Goal: Information Seeking & Learning: Learn about a topic

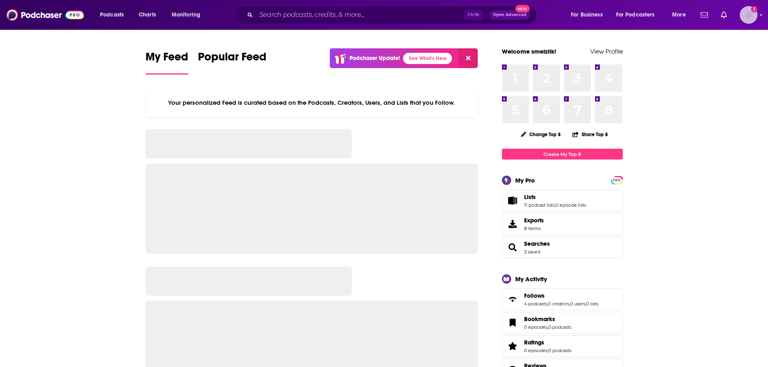
click at [746, 13] on img "Logged in as smeizlik" at bounding box center [749, 15] width 18 height 18
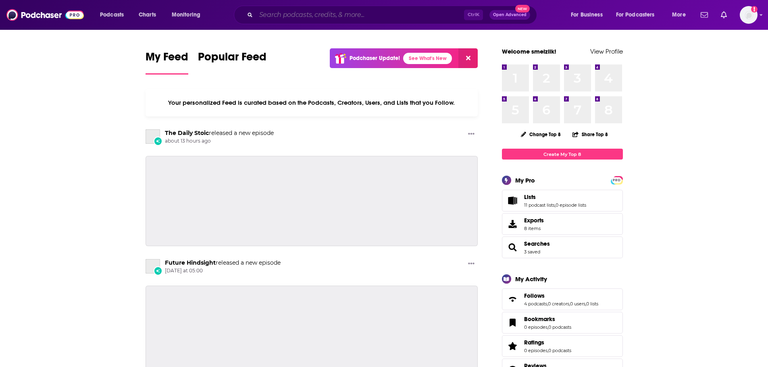
click at [288, 14] on input "Search podcasts, credits, & more..." at bounding box center [360, 14] width 208 height 13
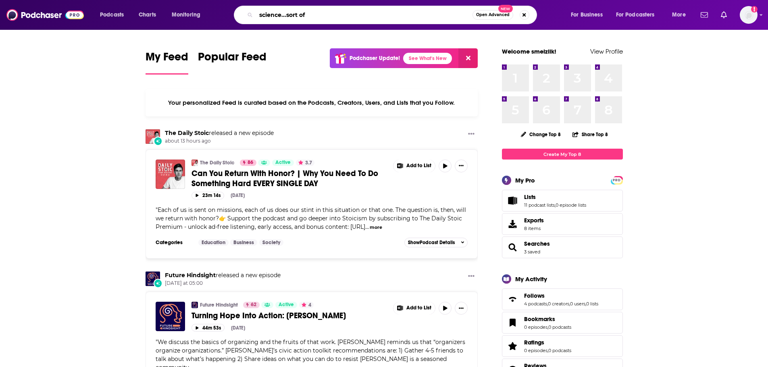
type input "science...sort of"
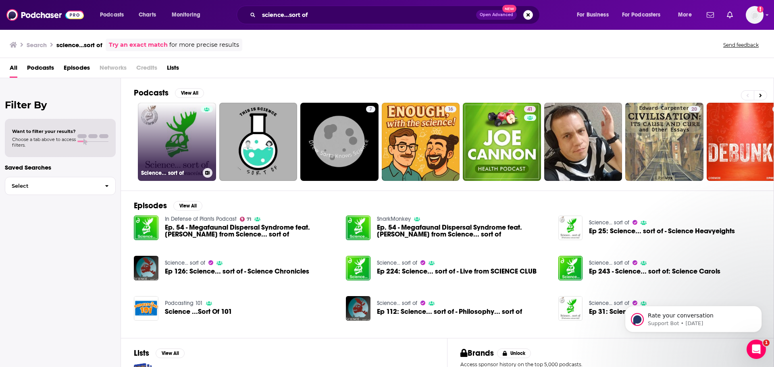
click at [161, 163] on link "Science... sort of" at bounding box center [177, 142] width 78 height 78
